Goal: Book appointment/travel/reservation

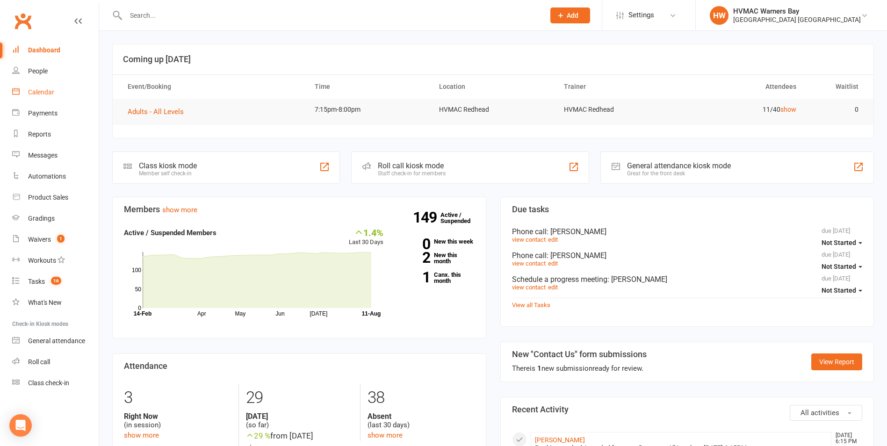
click at [55, 88] on link "Calendar" at bounding box center [55, 92] width 86 height 21
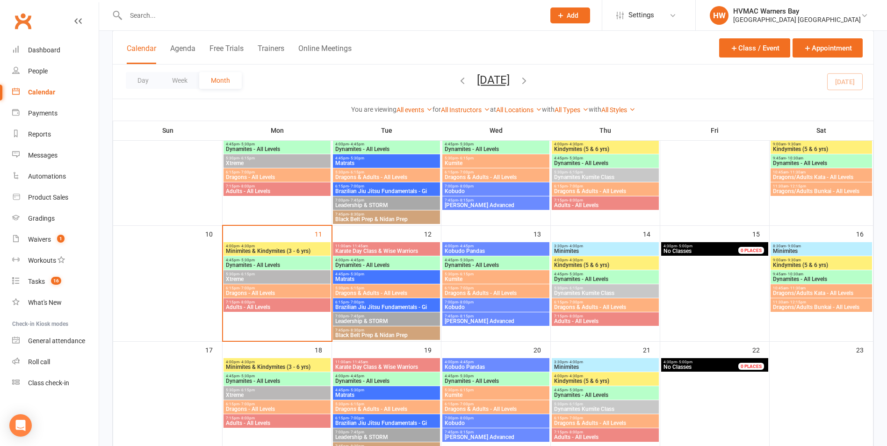
scroll to position [234, 0]
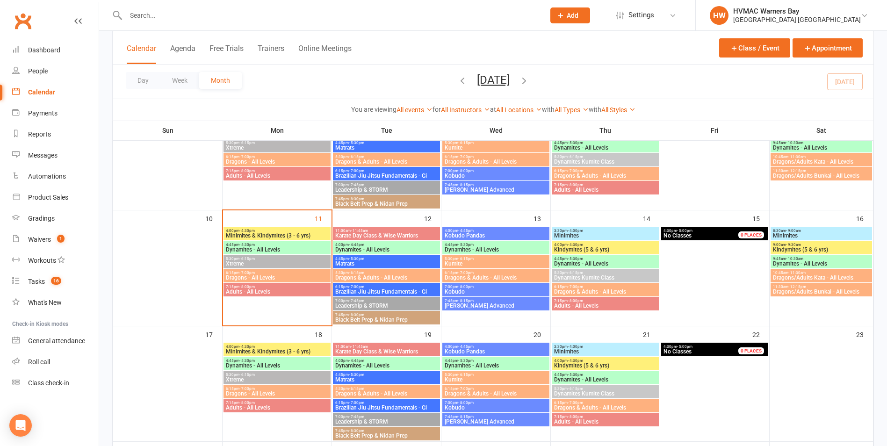
click at [283, 250] on span "Dynamites - All Levels" at bounding box center [276, 250] width 103 height 6
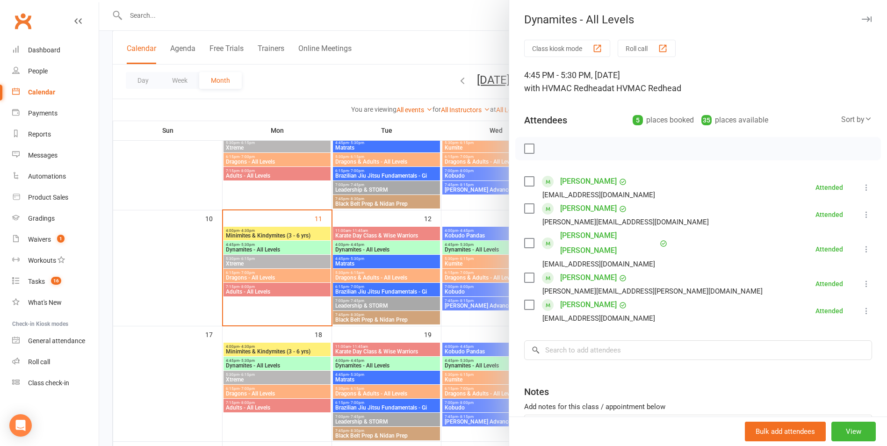
click at [286, 252] on div at bounding box center [493, 223] width 788 height 446
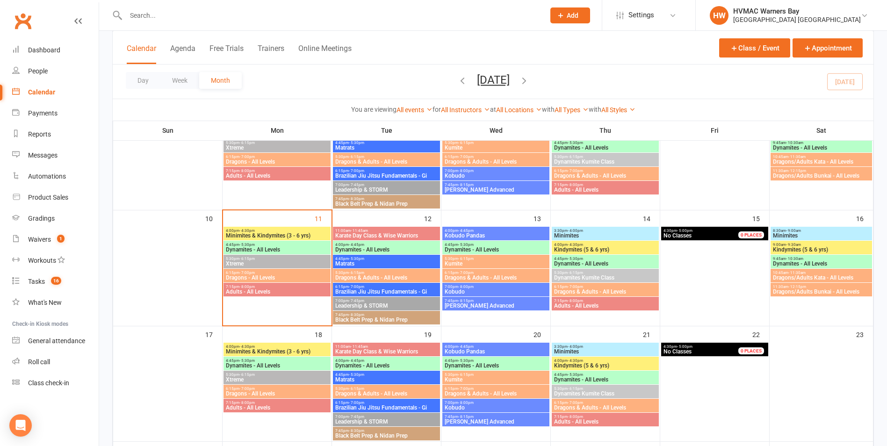
click at [287, 258] on span "5:30pm - 6:15pm" at bounding box center [276, 259] width 103 height 4
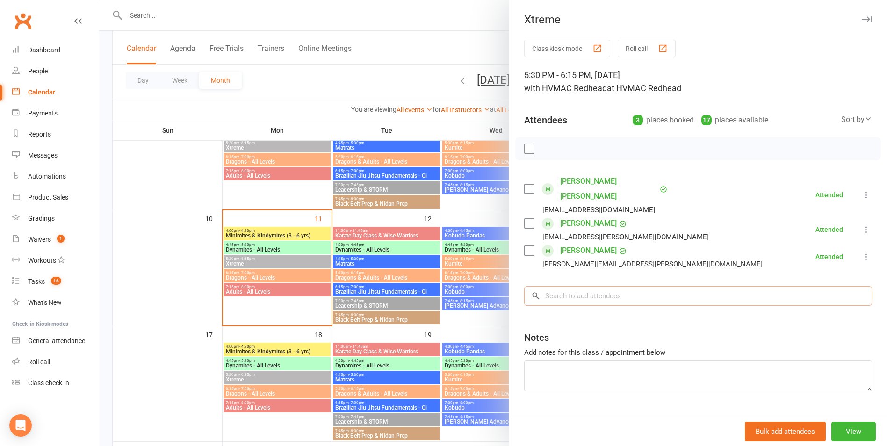
drag, startPoint x: 599, startPoint y: 289, endPoint x: 592, endPoint y: 296, distance: 10.3
click at [598, 290] on input "search" at bounding box center [698, 296] width 348 height 20
type input "l"
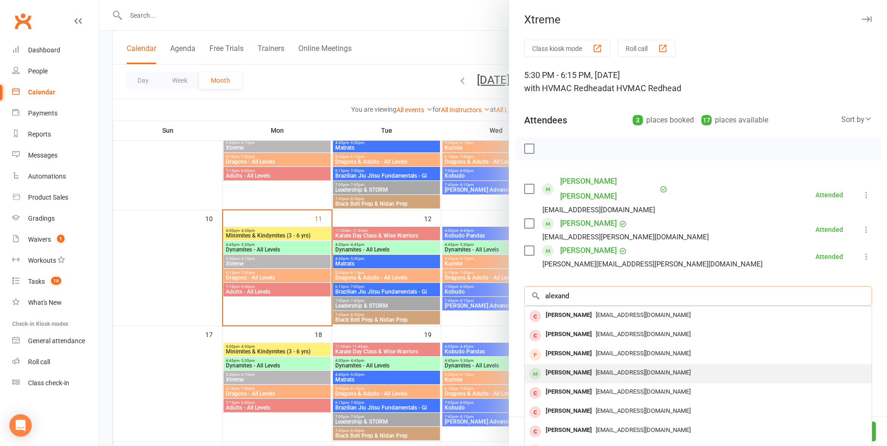
type input "alexand"
click at [603, 369] on span "[EMAIL_ADDRESS][DOMAIN_NAME]" at bounding box center [643, 372] width 95 height 7
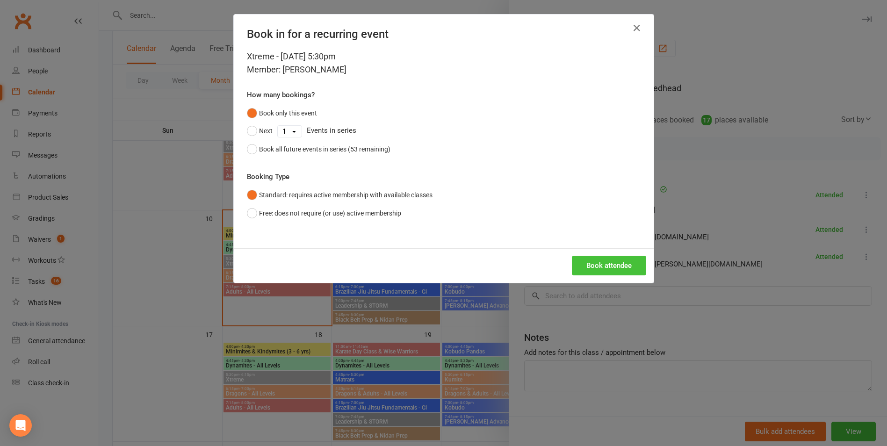
click at [621, 266] on button "Book attendee" at bounding box center [609, 266] width 74 height 20
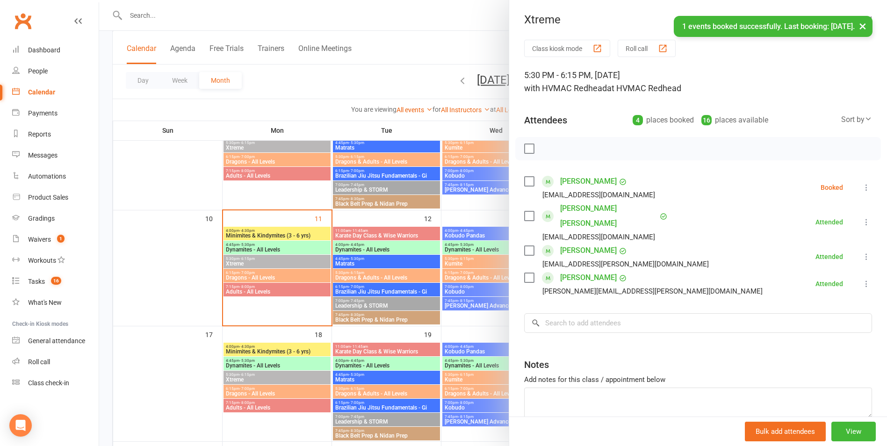
click at [525, 180] on label at bounding box center [528, 181] width 9 height 9
click at [546, 151] on icon "button" at bounding box center [550, 149] width 10 height 10
click at [425, 277] on div at bounding box center [493, 223] width 788 height 446
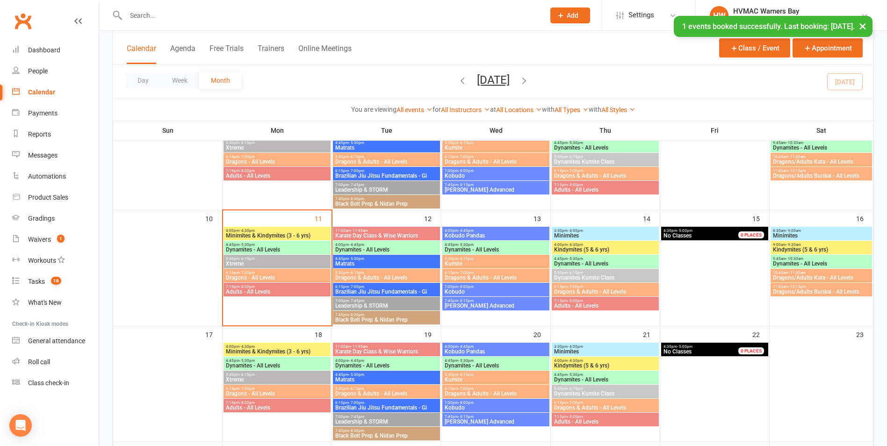
click at [307, 273] on span "6:15pm - 7:00pm" at bounding box center [276, 273] width 103 height 4
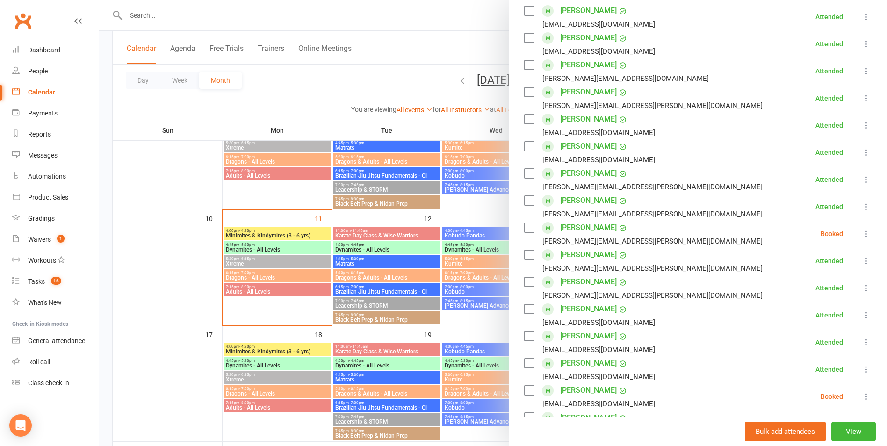
scroll to position [140, 0]
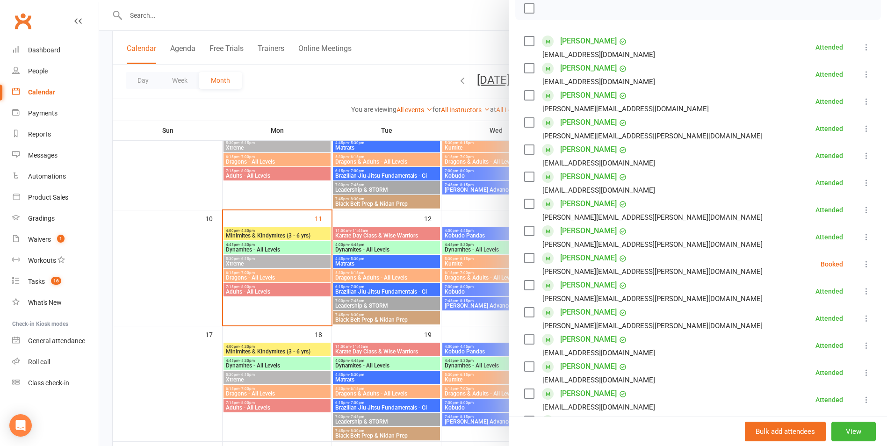
click at [528, 258] on label at bounding box center [528, 257] width 9 height 9
click at [525, 258] on label at bounding box center [528, 257] width 9 height 9
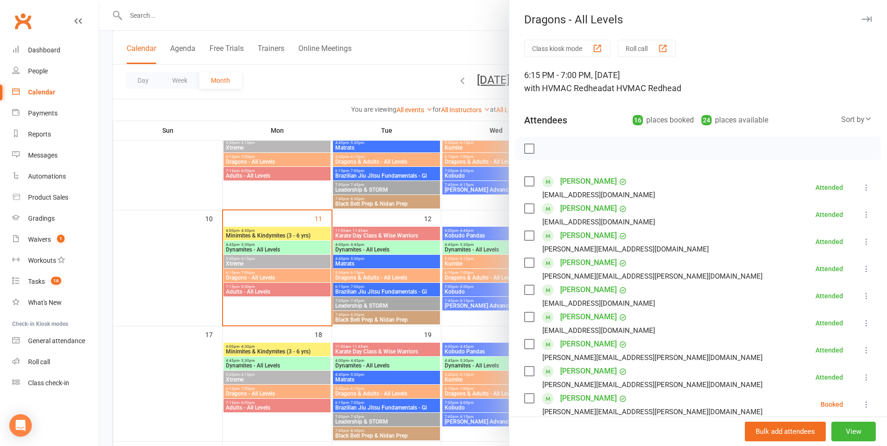
click at [527, 148] on label at bounding box center [528, 148] width 9 height 9
click at [546, 150] on icon "button" at bounding box center [550, 149] width 8 height 8
click at [525, 148] on label at bounding box center [528, 148] width 9 height 9
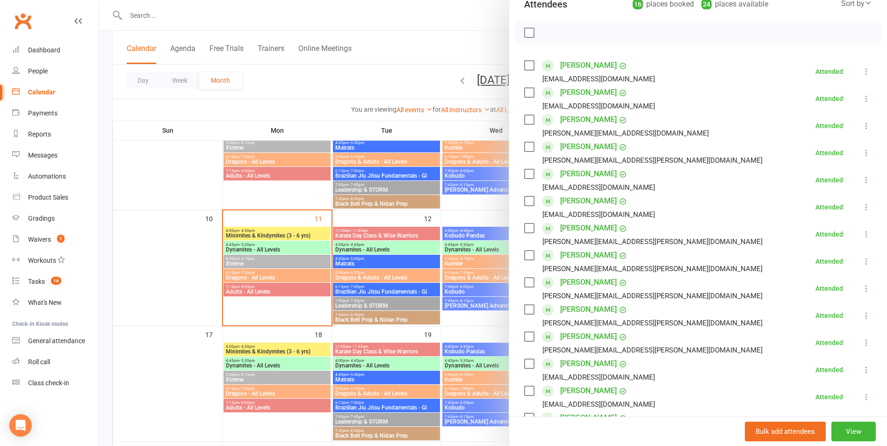
scroll to position [187, 0]
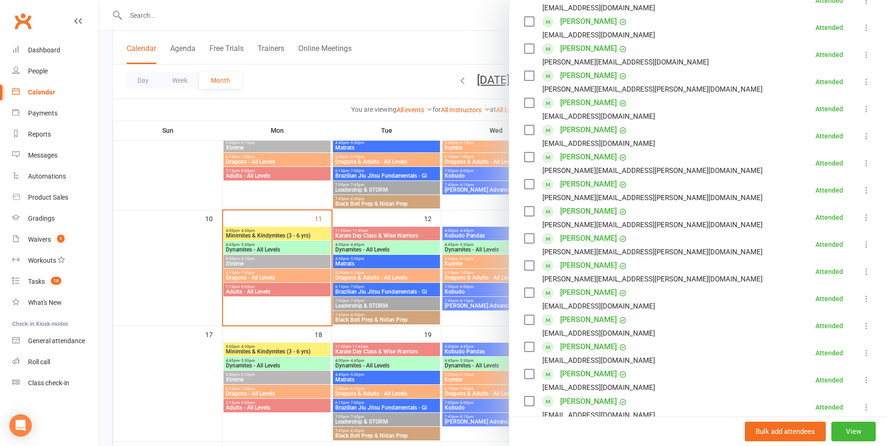
drag, startPoint x: 528, startPoint y: 212, endPoint x: 534, endPoint y: 213, distance: 6.2
click at [528, 212] on label at bounding box center [528, 211] width 9 height 9
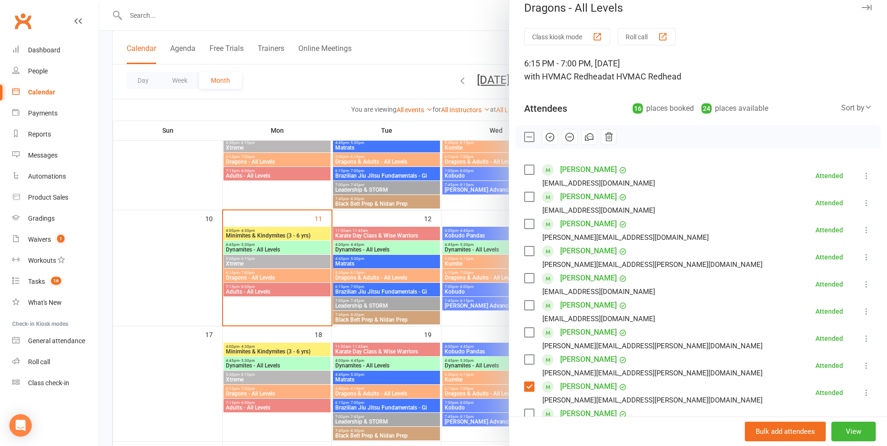
scroll to position [0, 0]
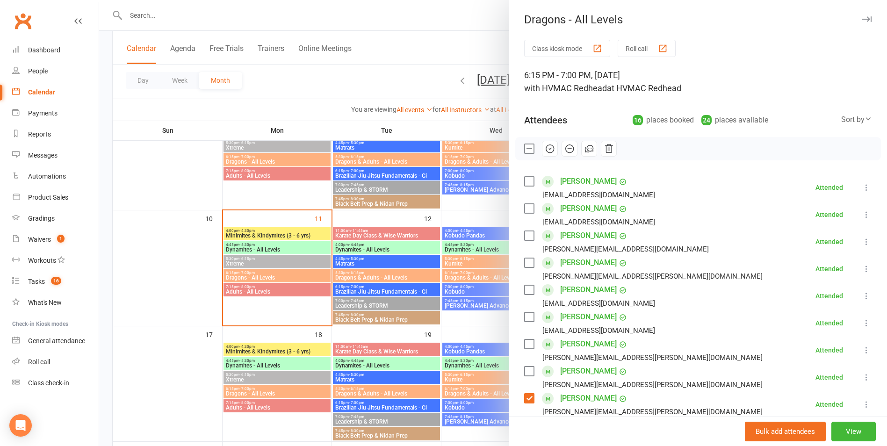
click at [564, 148] on icon "button" at bounding box center [569, 149] width 10 height 10
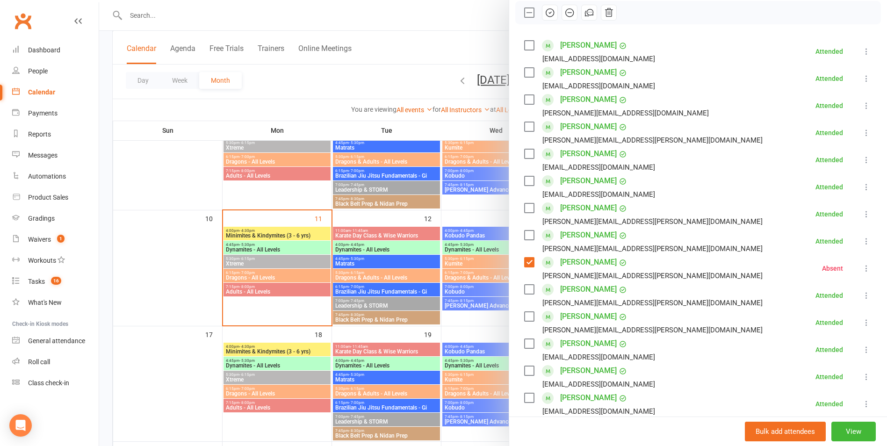
scroll to position [140, 0]
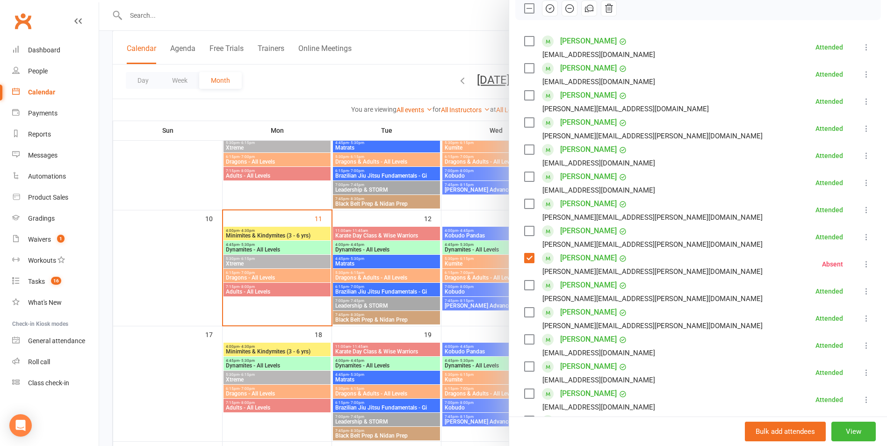
drag, startPoint x: 528, startPoint y: 259, endPoint x: 532, endPoint y: 263, distance: 6.3
click at [528, 259] on label at bounding box center [528, 257] width 9 height 9
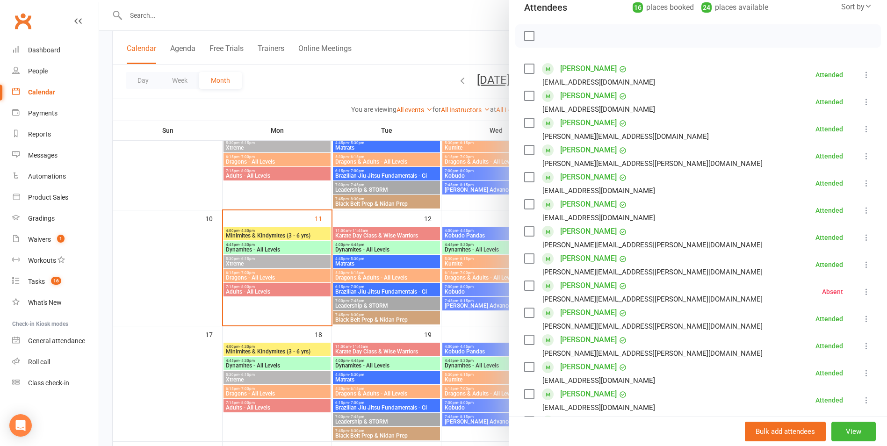
scroll to position [93, 0]
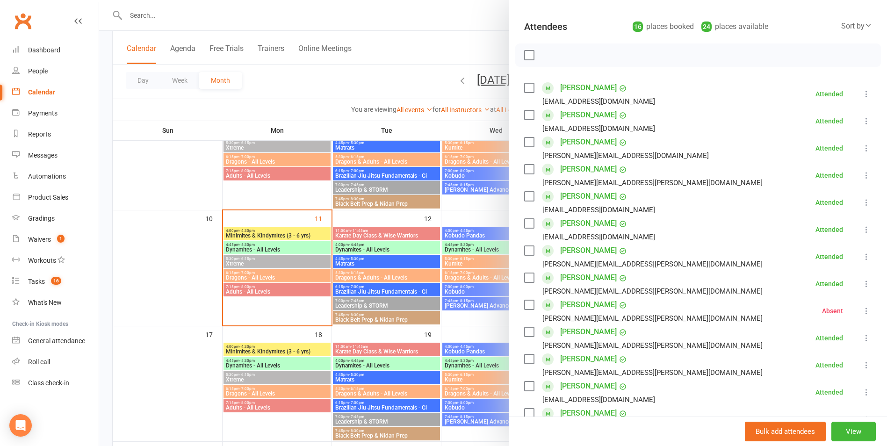
click at [406, 349] on div at bounding box center [493, 223] width 788 height 446
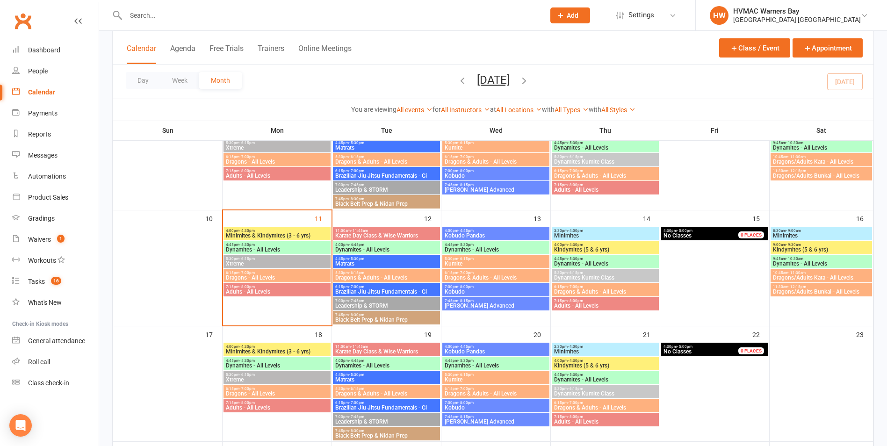
click at [296, 288] on div "7:15pm - 8:00pm Adults - All Levels" at bounding box center [276, 290] width 107 height 14
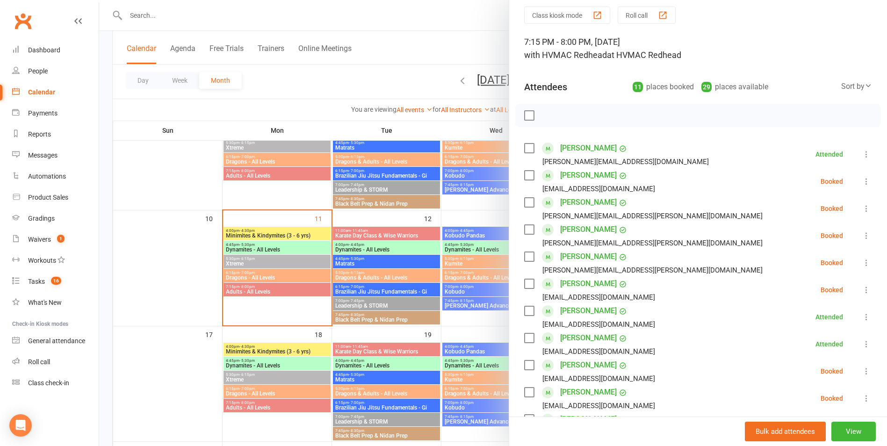
scroll to position [0, 0]
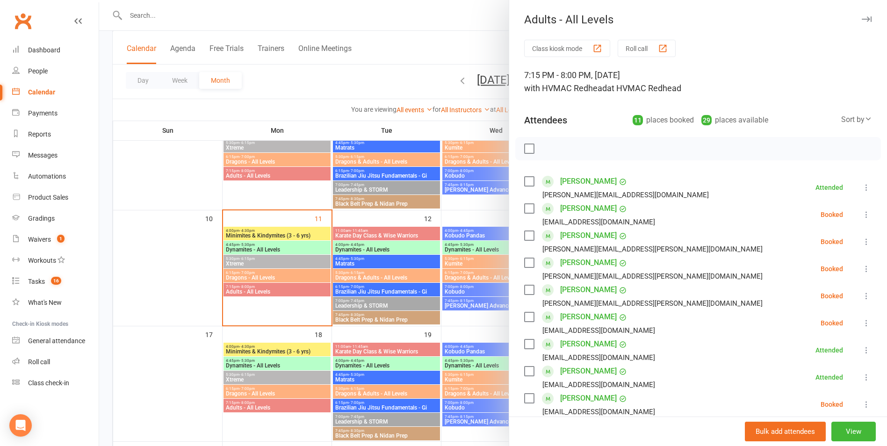
click at [528, 148] on label at bounding box center [528, 148] width 9 height 9
click at [546, 148] on icon "button" at bounding box center [550, 149] width 10 height 10
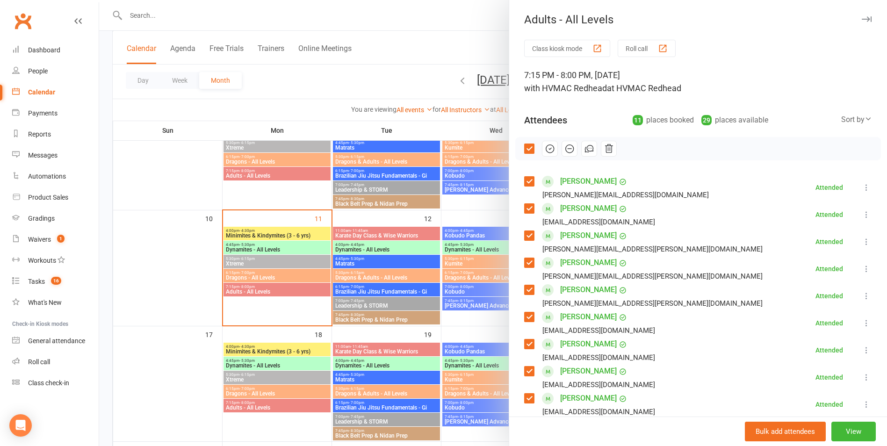
click at [527, 147] on label at bounding box center [528, 148] width 9 height 9
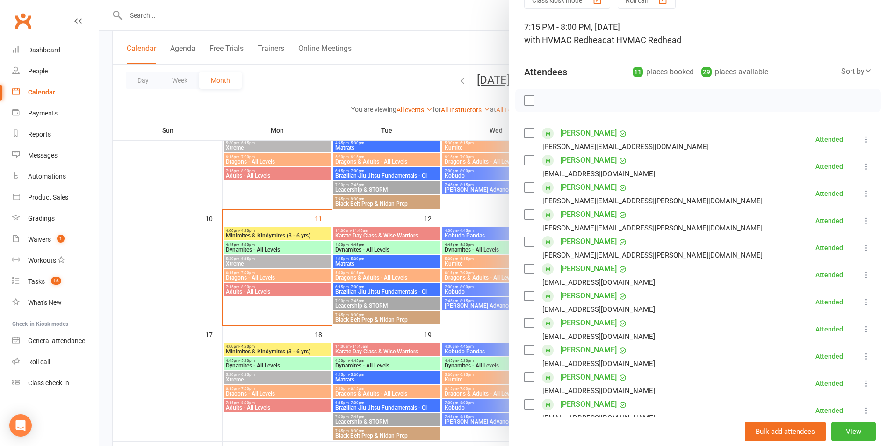
scroll to position [140, 0]
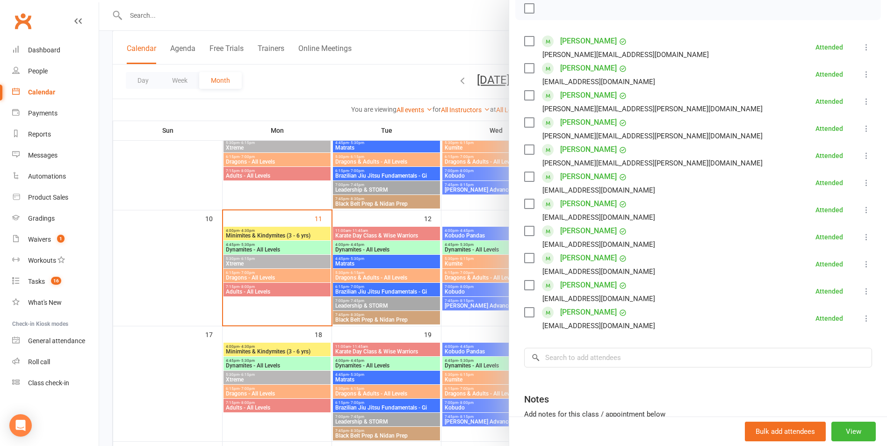
drag, startPoint x: 523, startPoint y: 148, endPoint x: 539, endPoint y: 155, distance: 18.2
click at [524, 148] on label at bounding box center [528, 149] width 9 height 9
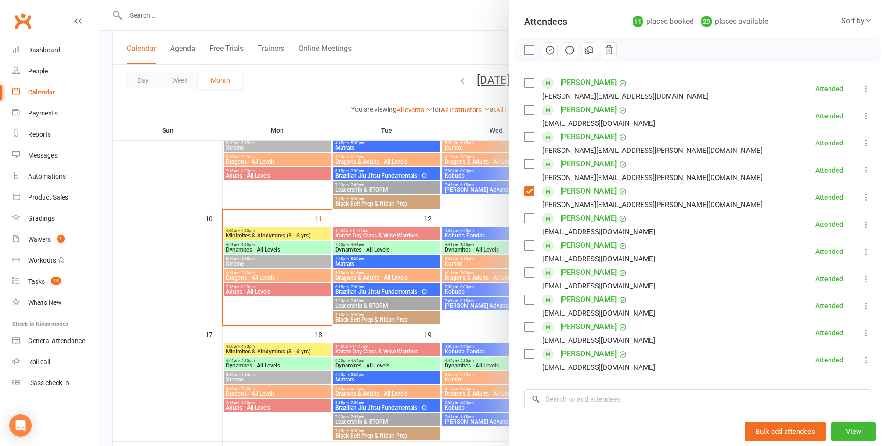
scroll to position [47, 0]
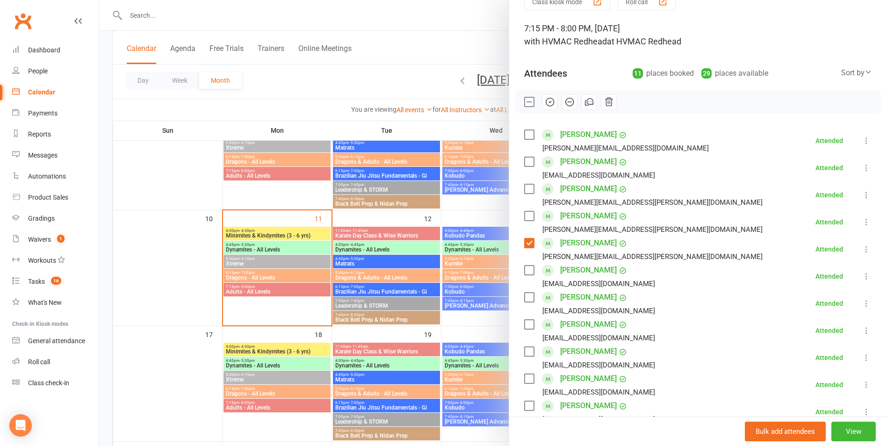
click at [568, 101] on icon "button" at bounding box center [569, 102] width 10 height 10
click at [525, 240] on label at bounding box center [528, 242] width 9 height 9
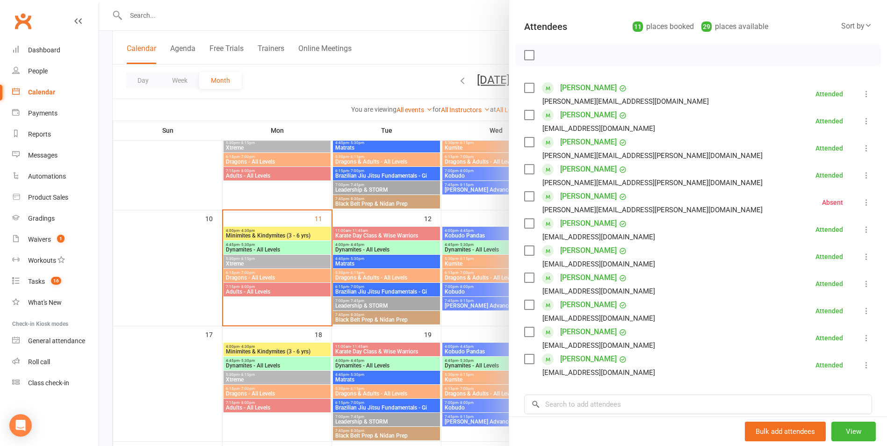
scroll to position [140, 0]
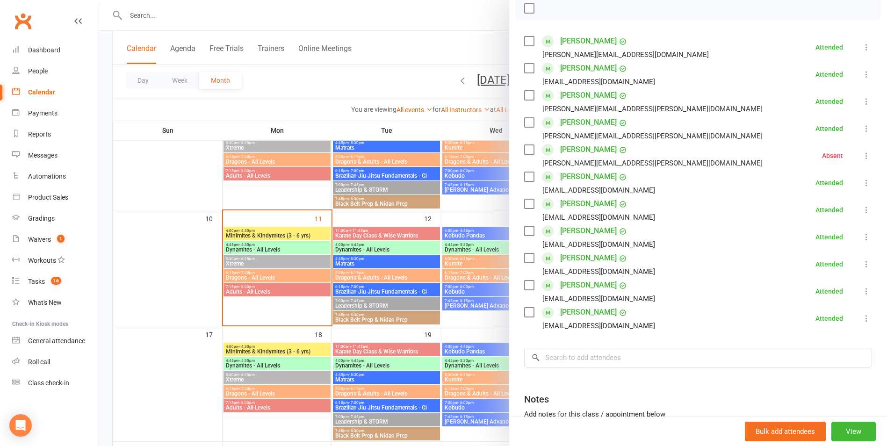
click at [524, 286] on label at bounding box center [528, 284] width 9 height 9
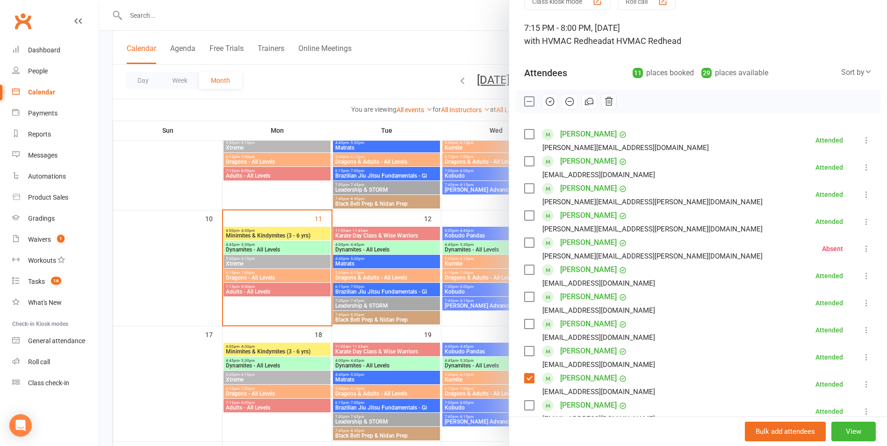
scroll to position [47, 0]
click at [564, 100] on icon "button" at bounding box center [569, 102] width 10 height 10
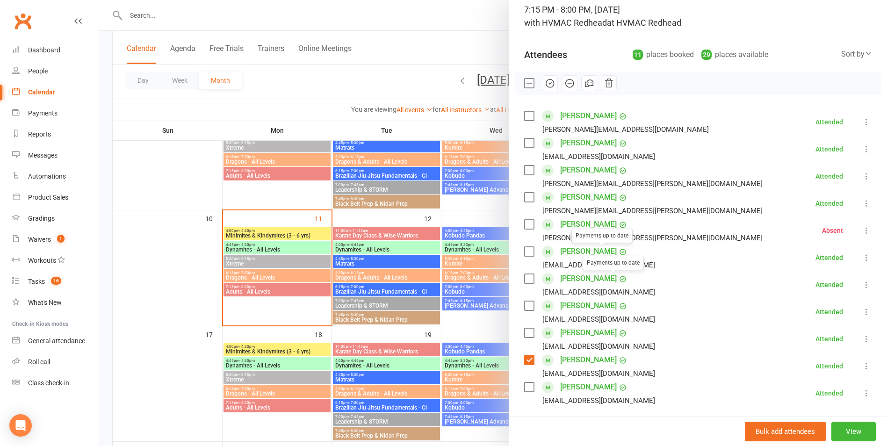
scroll to position [93, 0]
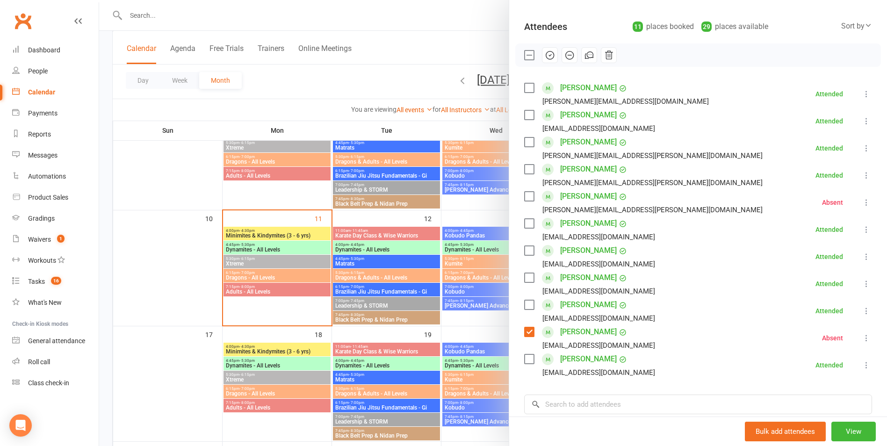
drag, startPoint x: 524, startPoint y: 333, endPoint x: 603, endPoint y: 351, distance: 81.4
click at [527, 334] on label at bounding box center [528, 331] width 9 height 9
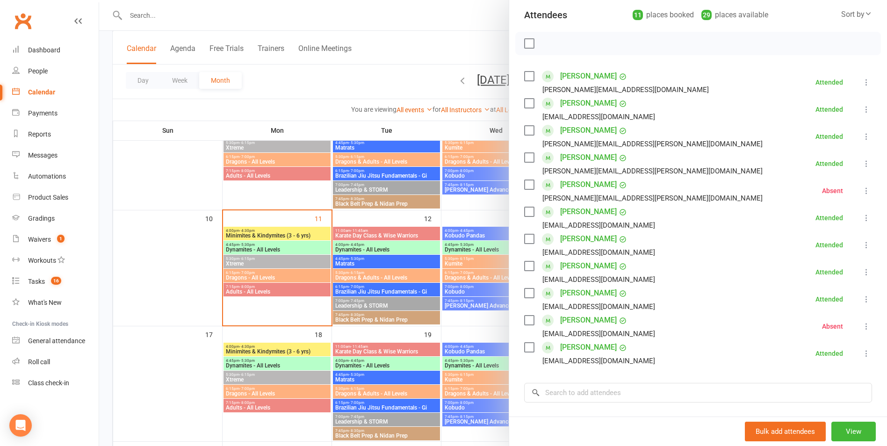
scroll to position [140, 0]
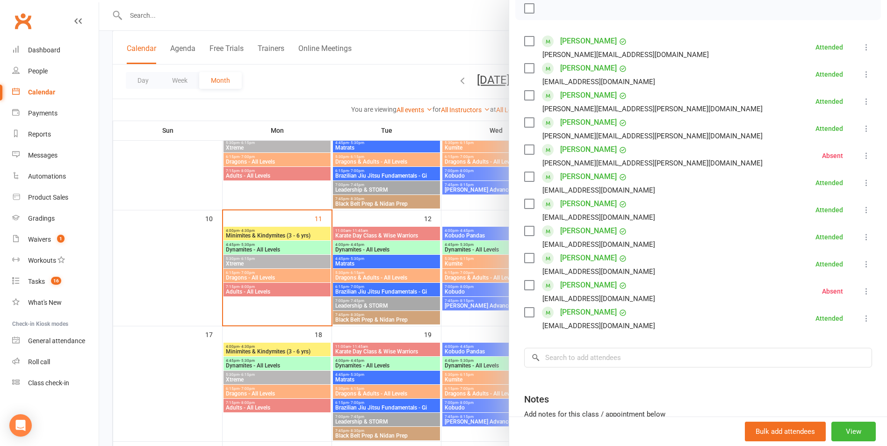
click at [364, 335] on div at bounding box center [493, 223] width 788 height 446
